Goal: Check status: Check status

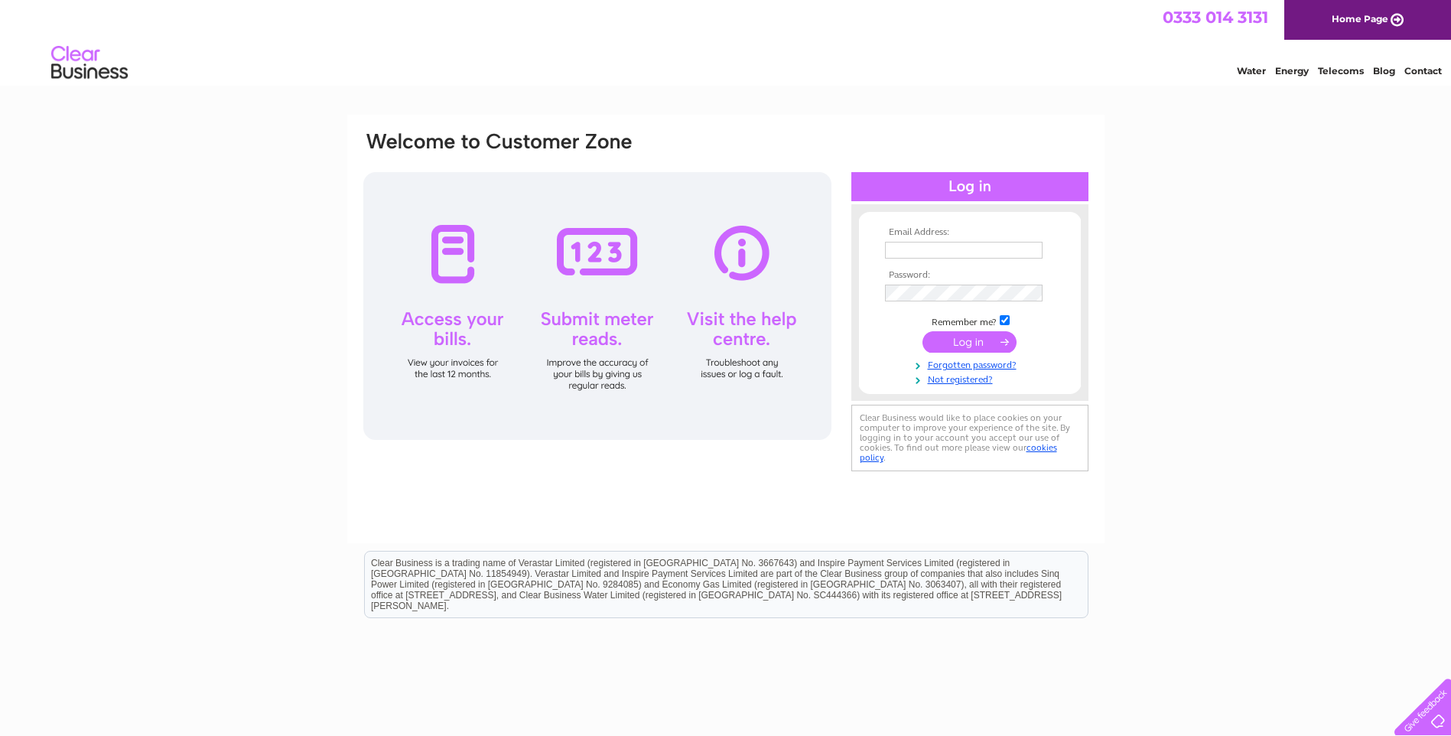
type input "haulage@hycross2000.co.uk"
click at [971, 337] on input "submit" at bounding box center [969, 341] width 94 height 21
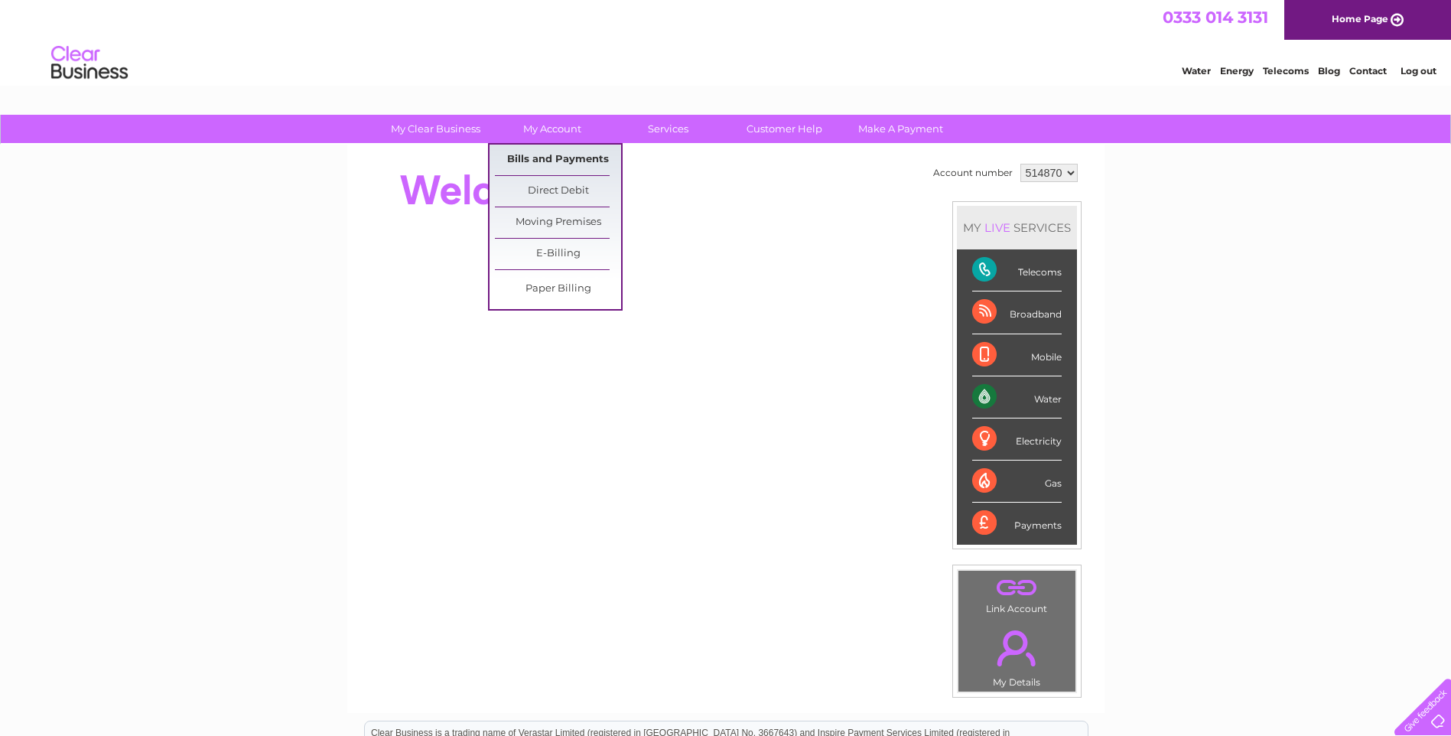
click at [545, 154] on link "Bills and Payments" at bounding box center [558, 160] width 126 height 31
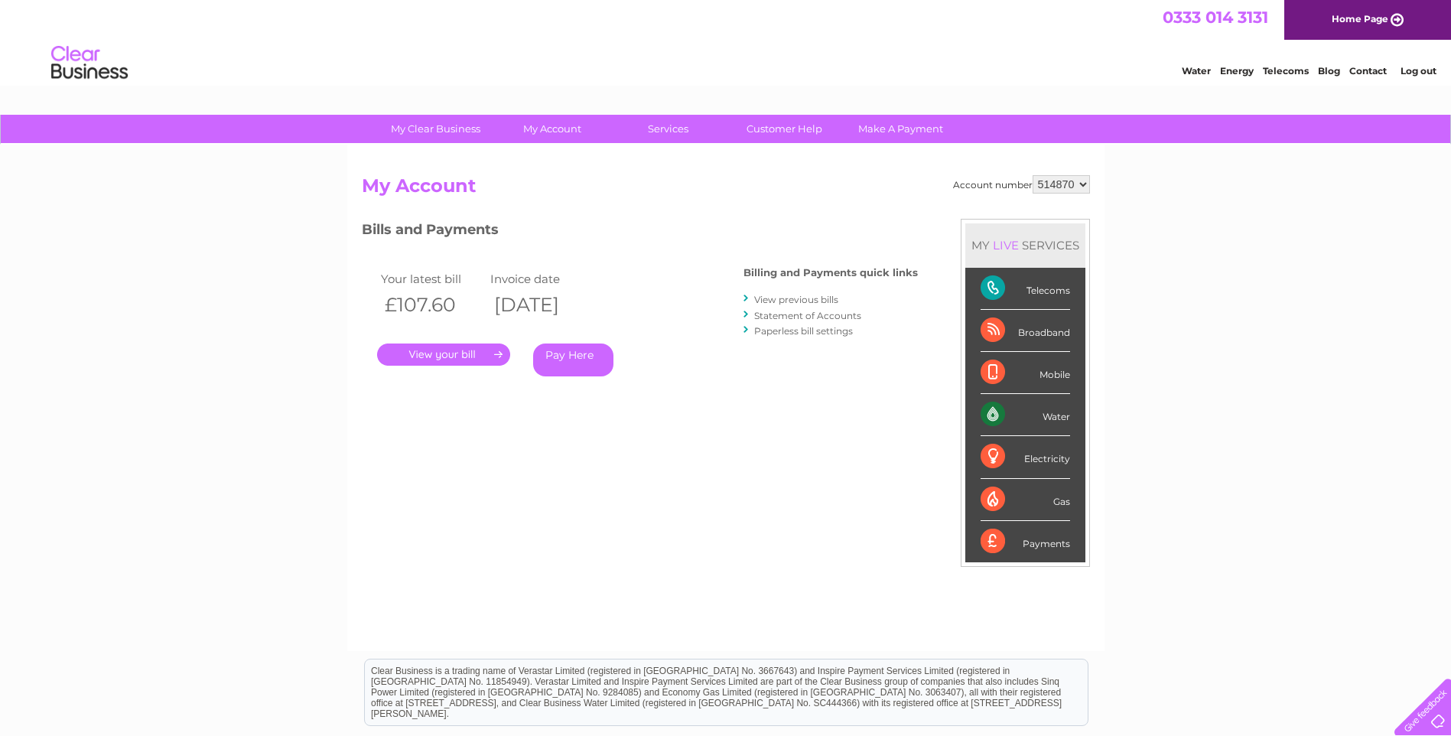
click at [789, 302] on link "View previous bills" at bounding box center [796, 299] width 84 height 11
